Goal: Information Seeking & Learning: Learn about a topic

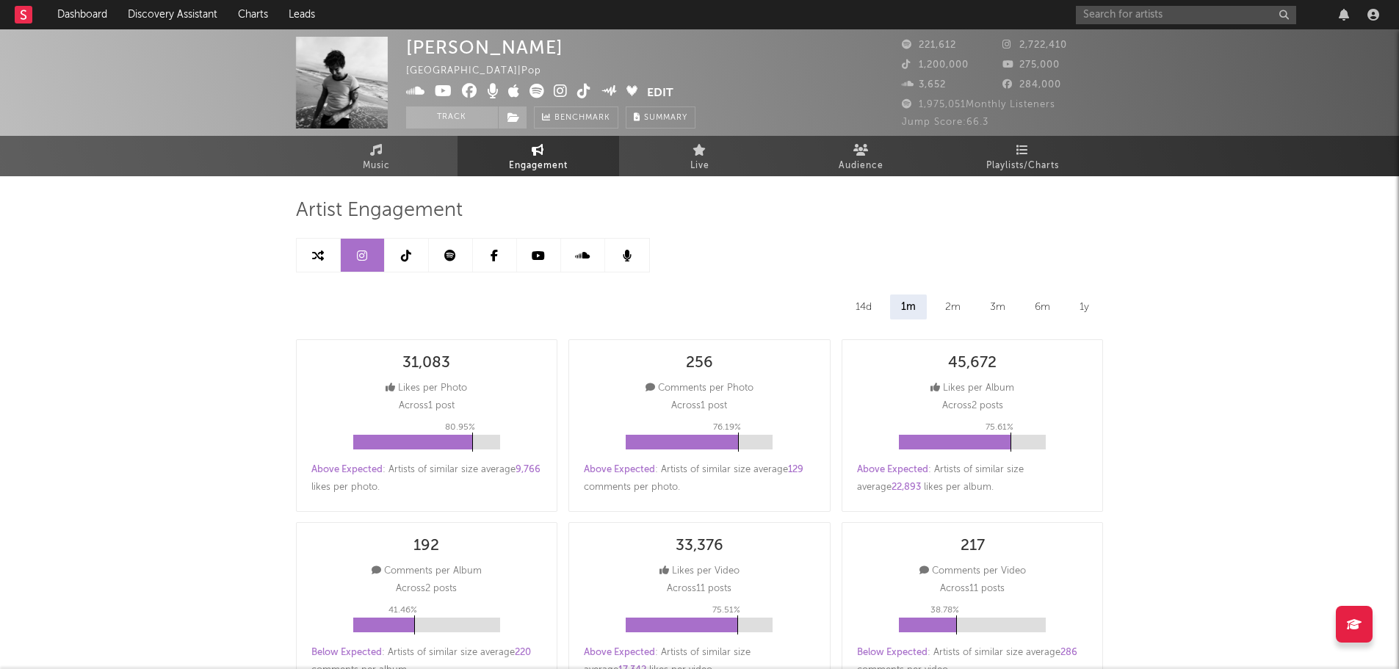
select select "6m"
click at [383, 161] on span "Music" at bounding box center [376, 166] width 27 height 18
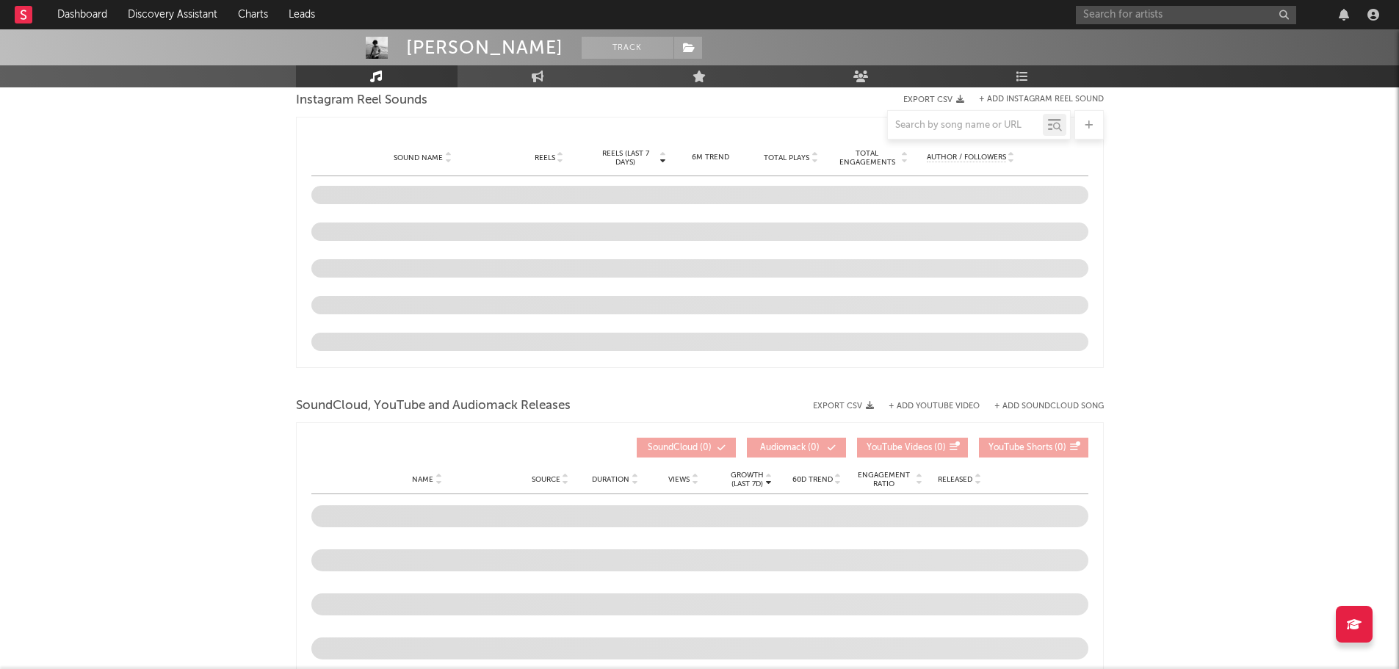
select select "6m"
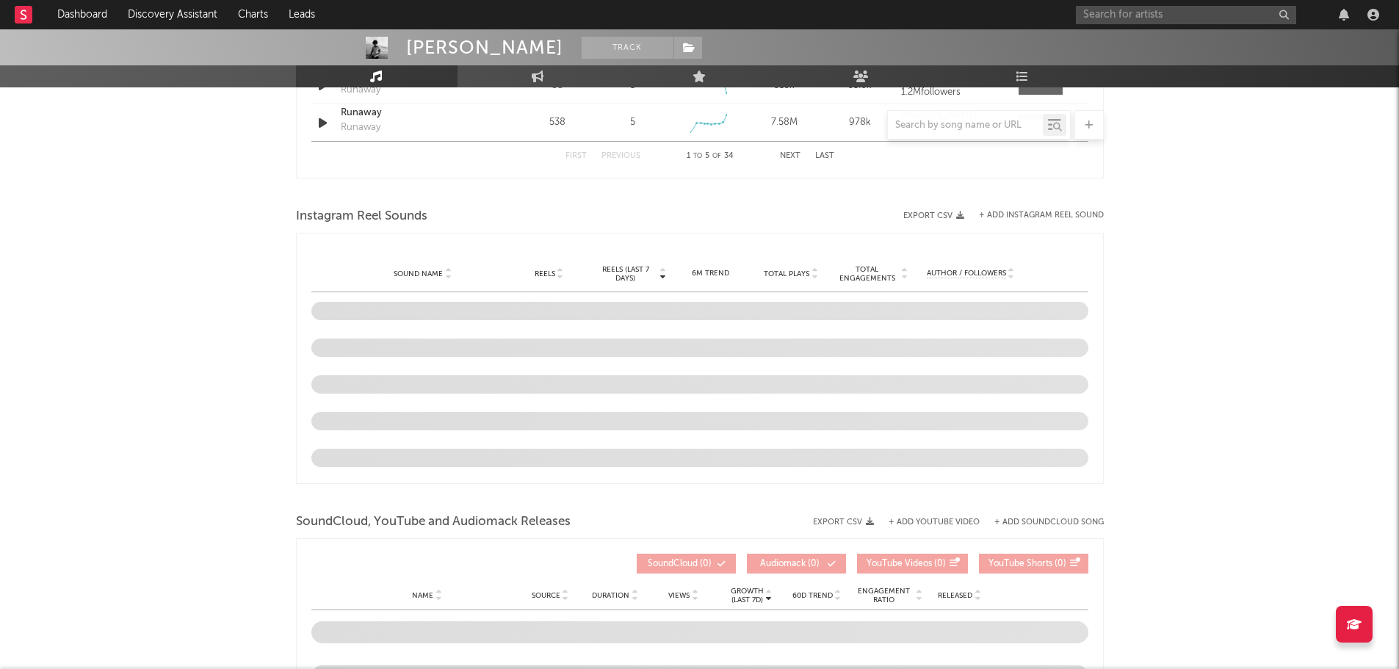
scroll to position [1291, 0]
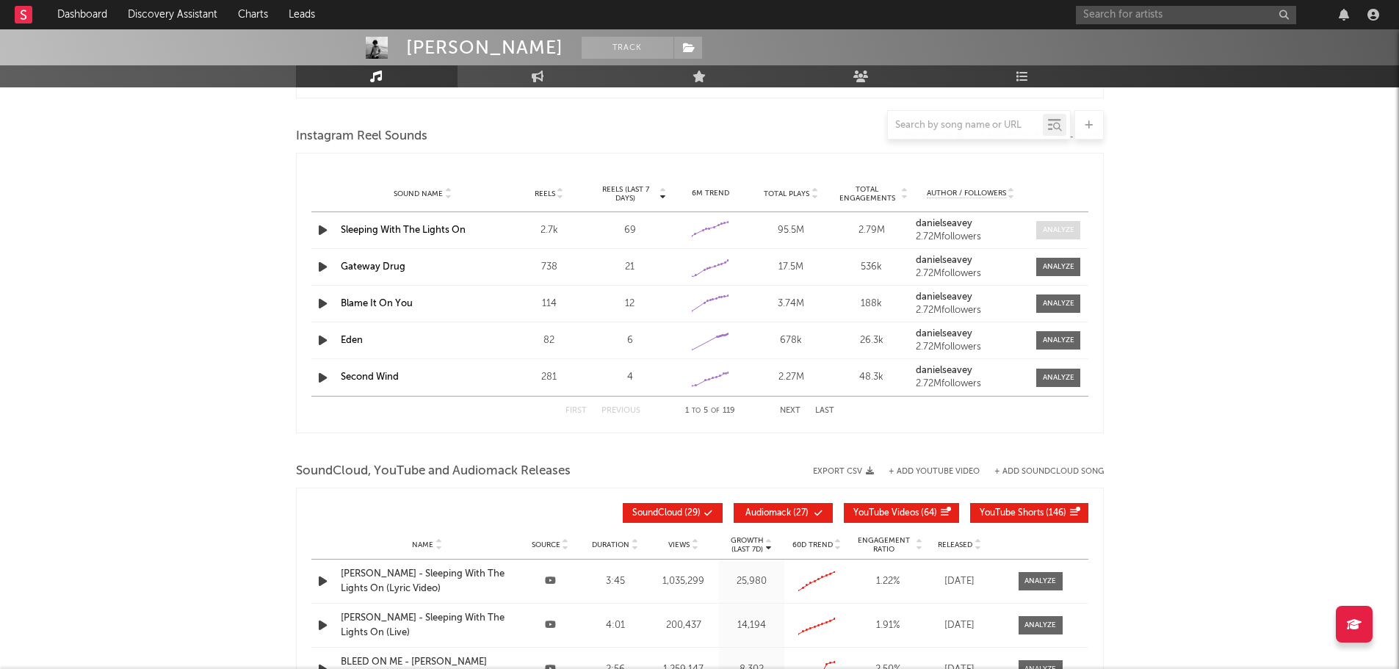
click at [1051, 228] on div at bounding box center [1058, 230] width 32 height 11
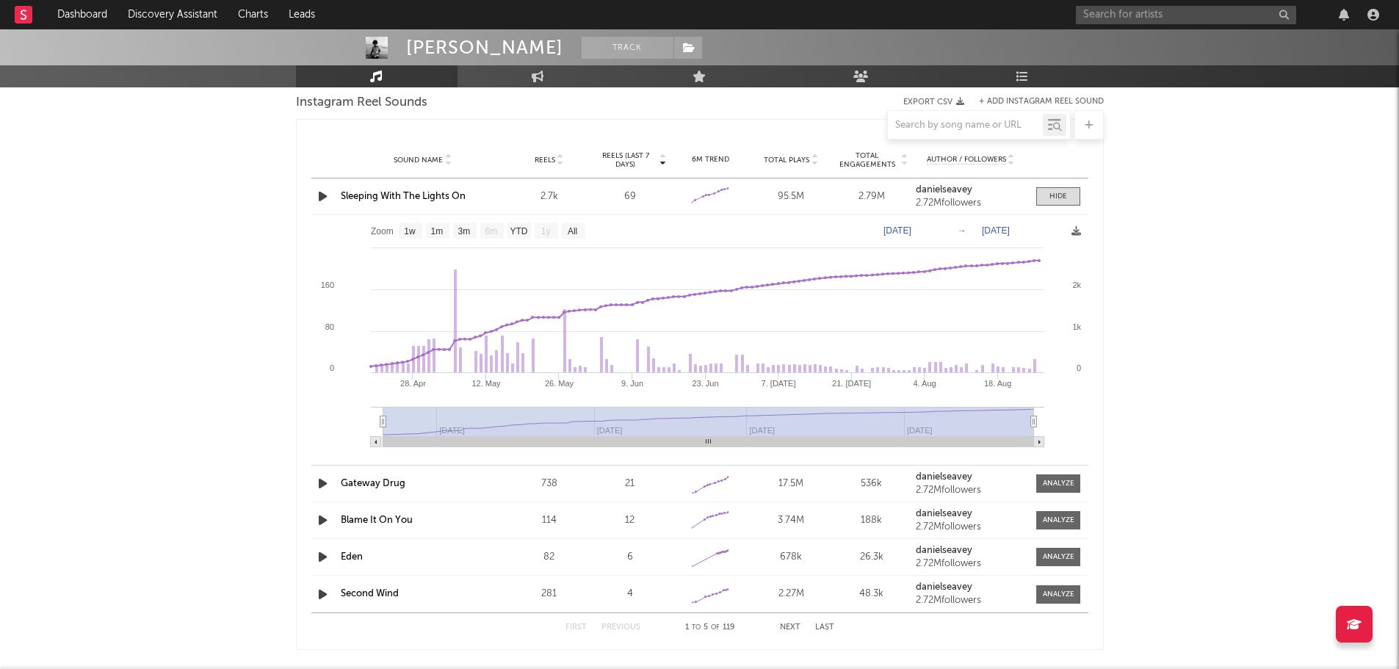
scroll to position [1320, 0]
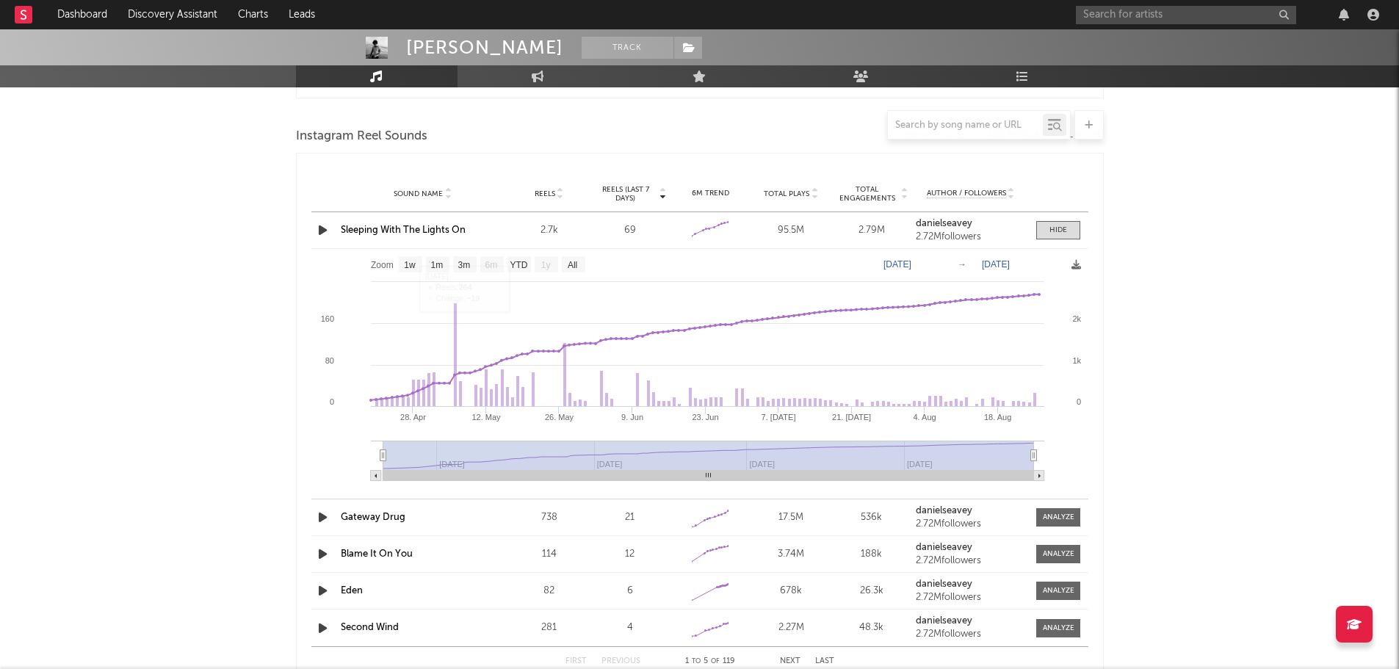
click at [380, 263] on text "Zoom" at bounding box center [382, 265] width 23 height 10
click at [407, 265] on text "1w" at bounding box center [410, 265] width 12 height 10
select select "1w"
type input "[DATE]"
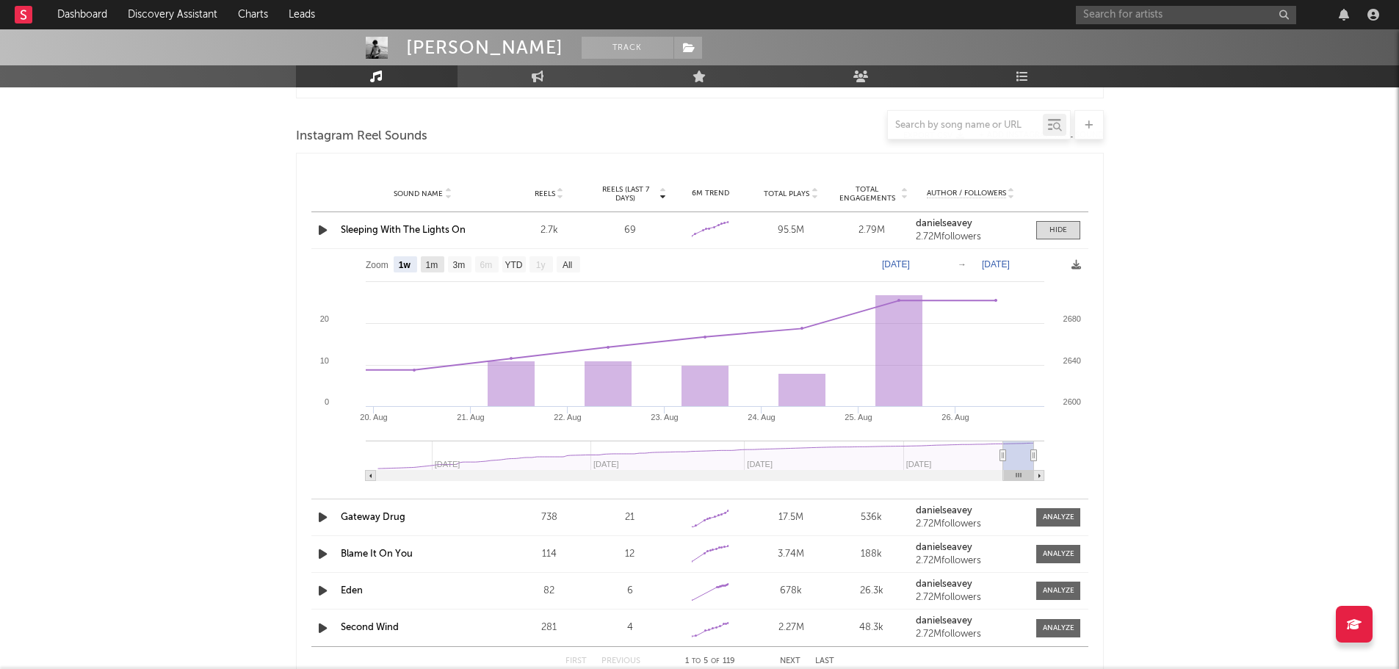
click at [433, 264] on text "1m" at bounding box center [431, 265] width 12 height 10
select select "1m"
type input "[DATE]"
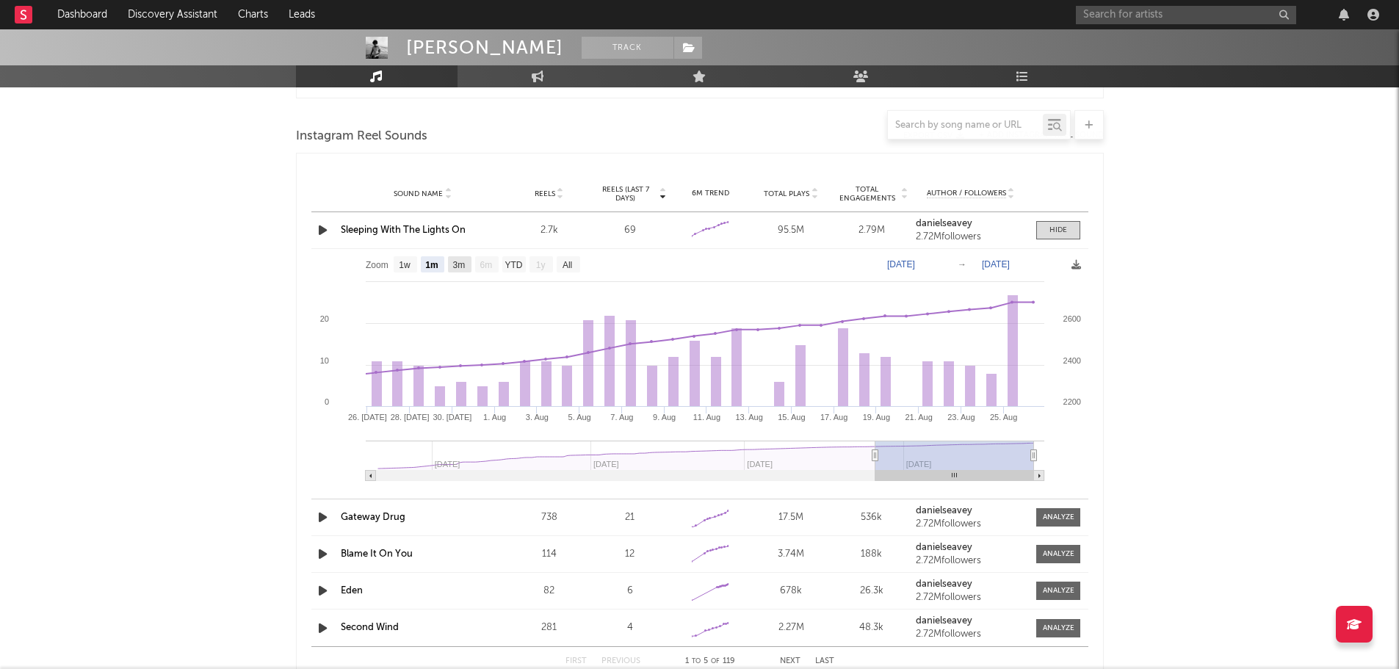
click at [463, 264] on text "3m" at bounding box center [458, 265] width 12 height 10
select select "3m"
type input "[DATE]"
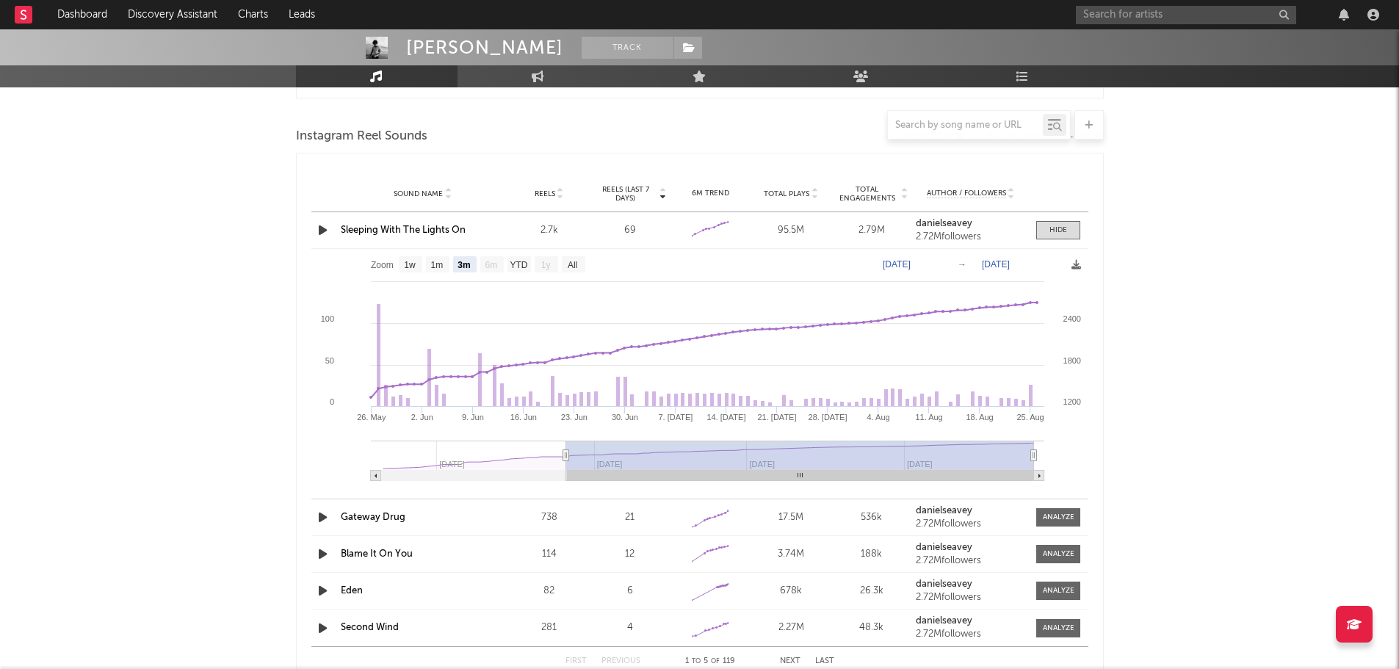
click at [463, 264] on text "3m" at bounding box center [463, 265] width 12 height 10
click at [513, 266] on text "YTD" at bounding box center [518, 265] width 18 height 10
select select "YTD"
type input "[DATE]"
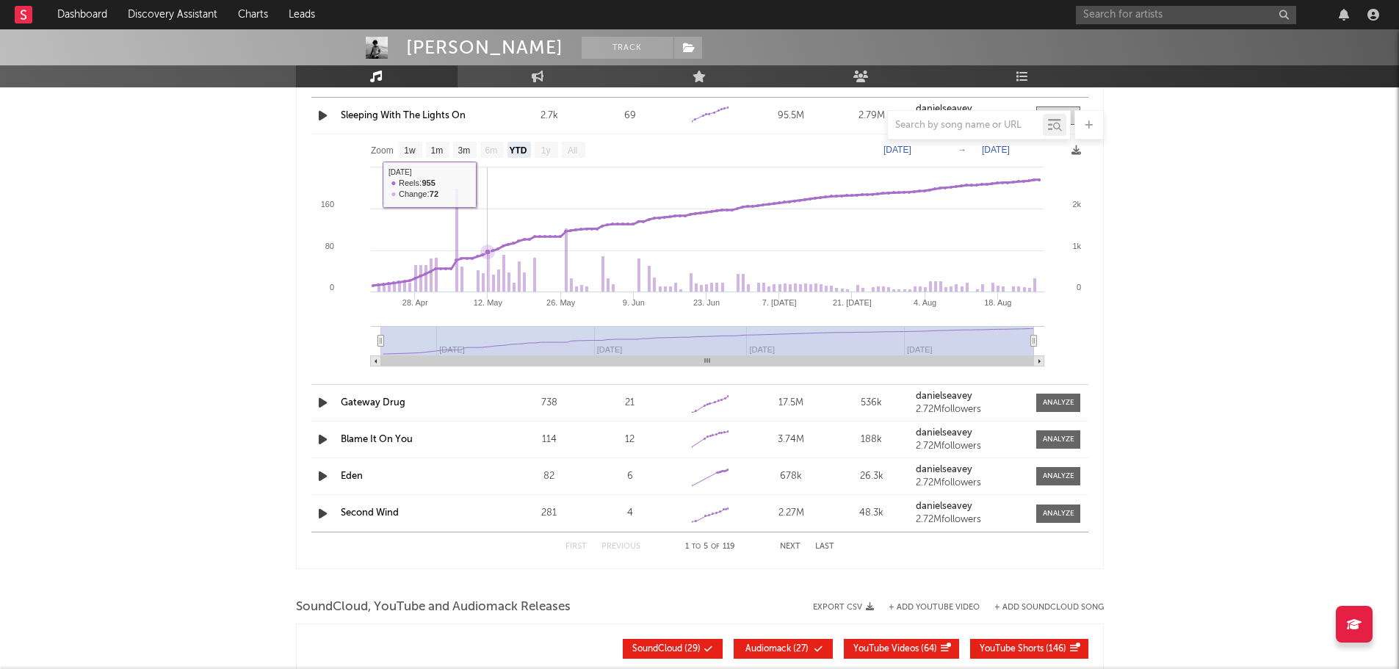
scroll to position [1467, 0]
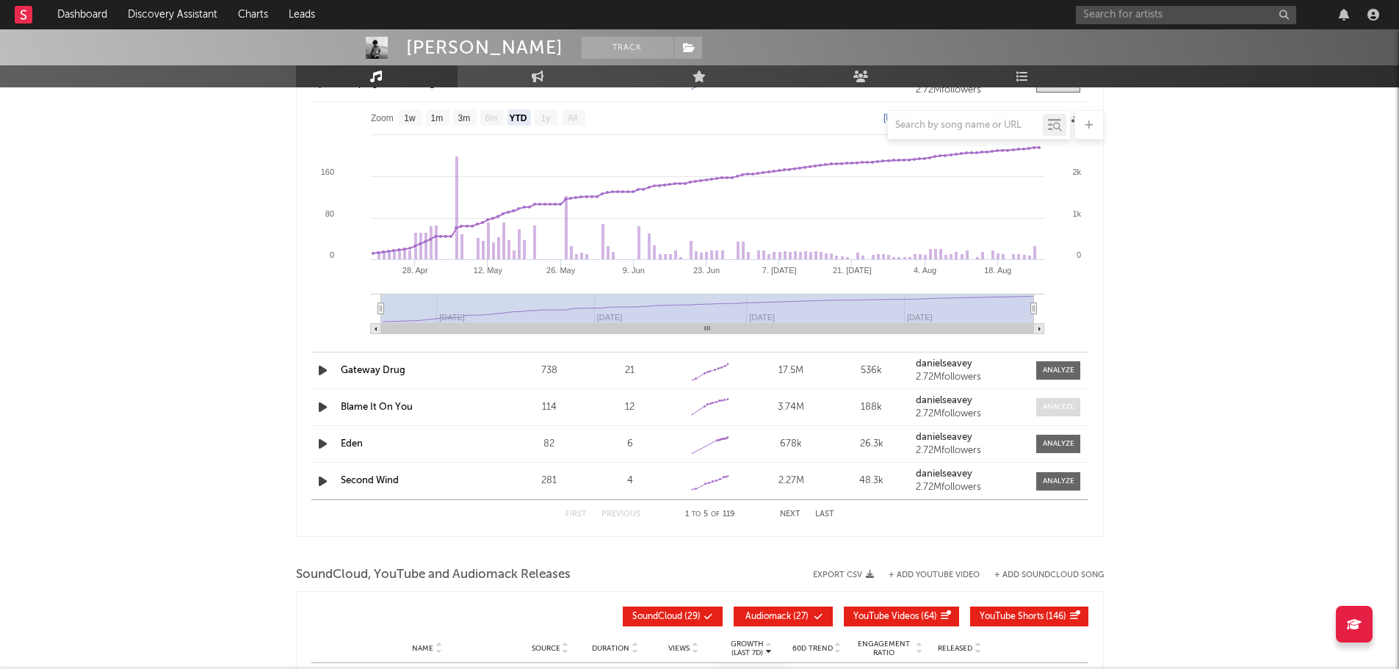
click at [1052, 402] on div at bounding box center [1058, 407] width 32 height 11
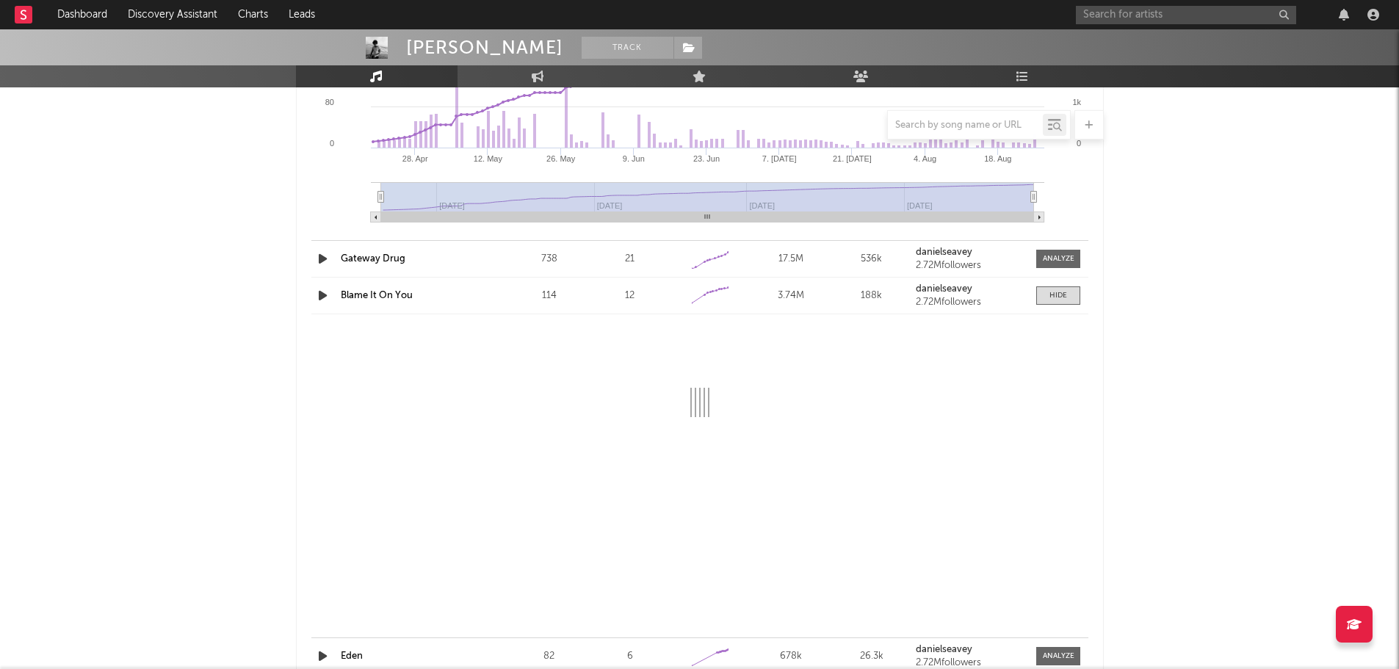
scroll to position [1614, 0]
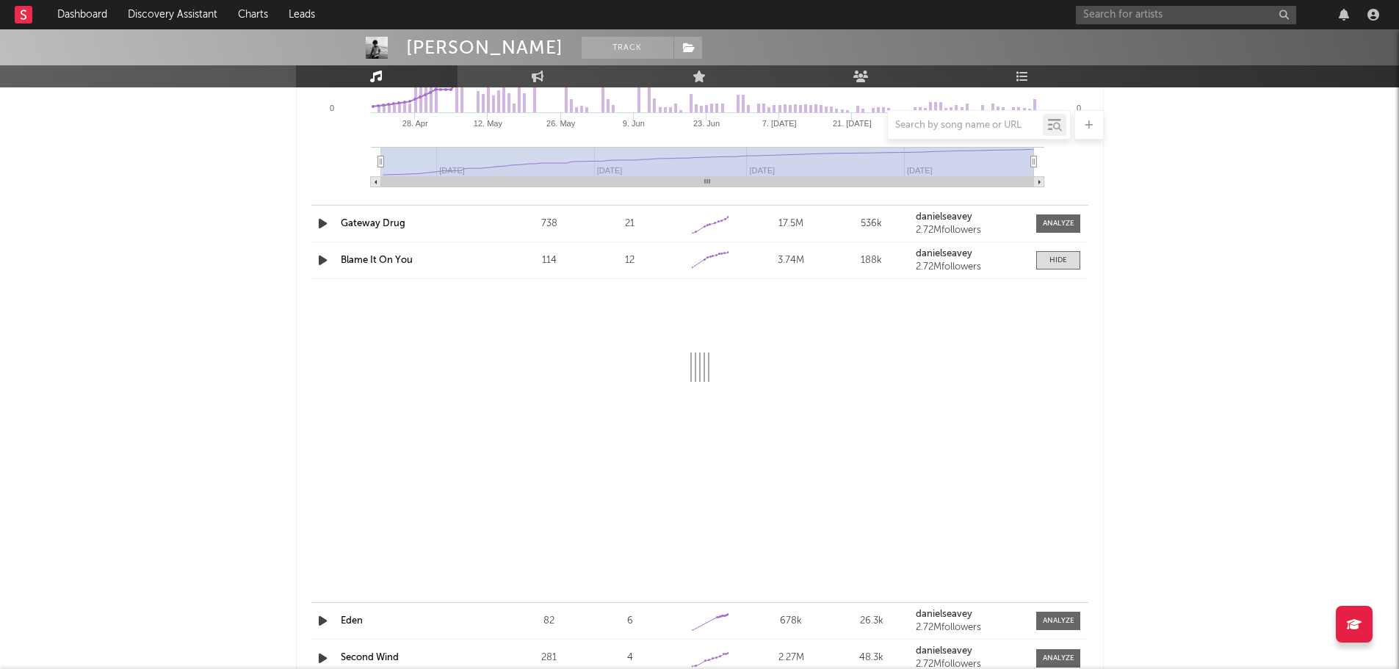
select select "1w"
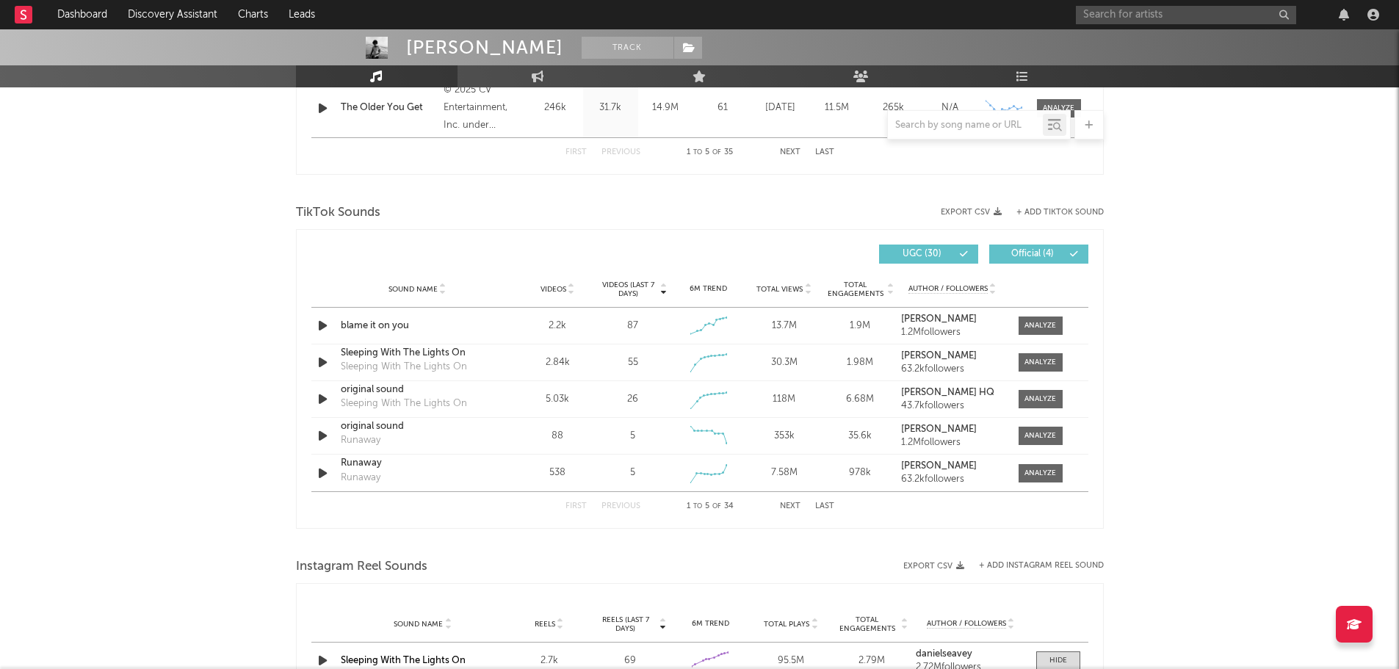
scroll to position [0, 0]
